Goal: Find specific page/section: Find specific page/section

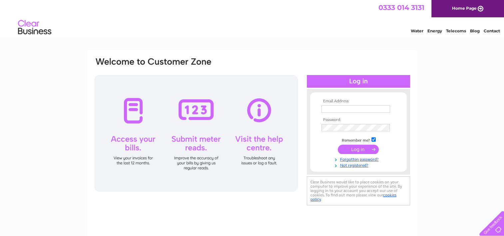
type input "[PERSON_NAME][EMAIL_ADDRESS][DOMAIN_NAME]"
click at [357, 148] on input "submit" at bounding box center [358, 148] width 41 height 9
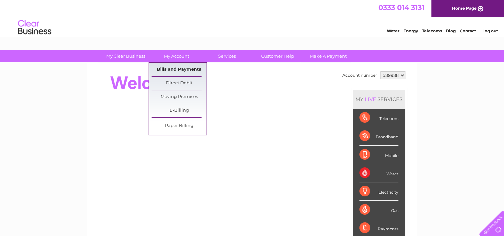
click at [179, 67] on link "Bills and Payments" at bounding box center [178, 69] width 55 height 13
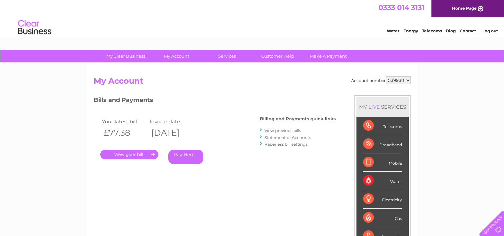
click at [135, 153] on link "." at bounding box center [129, 154] width 58 height 10
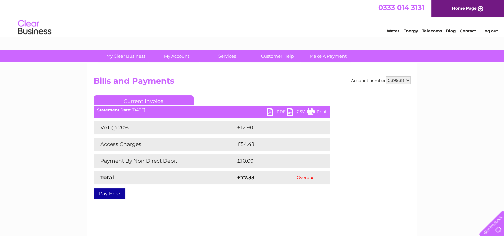
click at [270, 109] on link "PDF" at bounding box center [277, 113] width 20 height 10
